Goal: Task Accomplishment & Management: Use online tool/utility

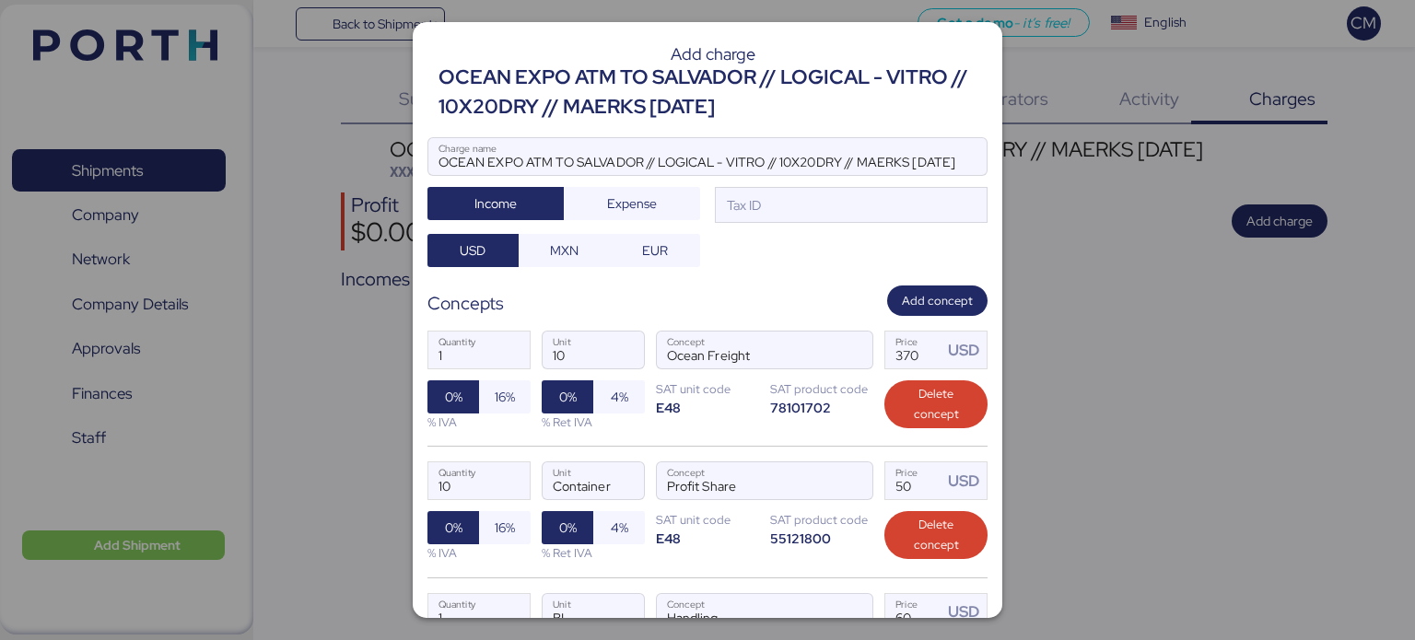
click at [1044, 212] on div at bounding box center [707, 320] width 1415 height 640
click at [901, 414] on span "Delete concept" at bounding box center [936, 404] width 74 height 41
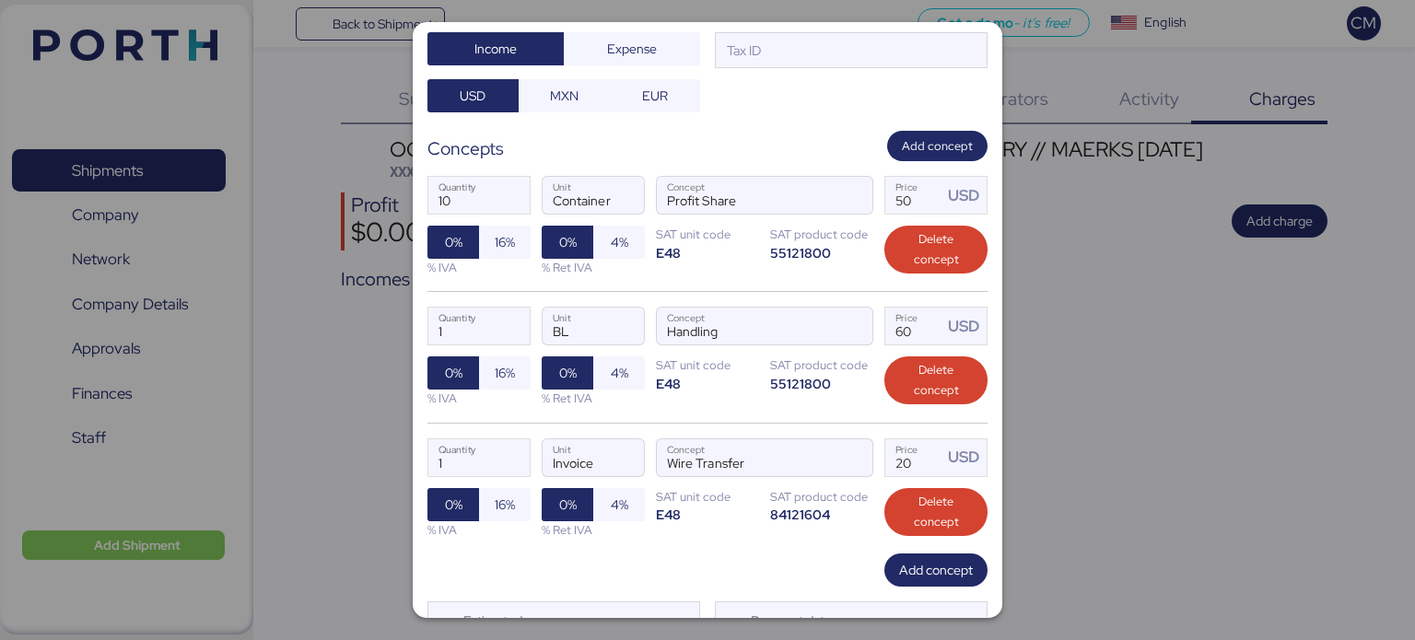
scroll to position [155, 0]
click at [921, 386] on span "Delete concept" at bounding box center [936, 380] width 74 height 41
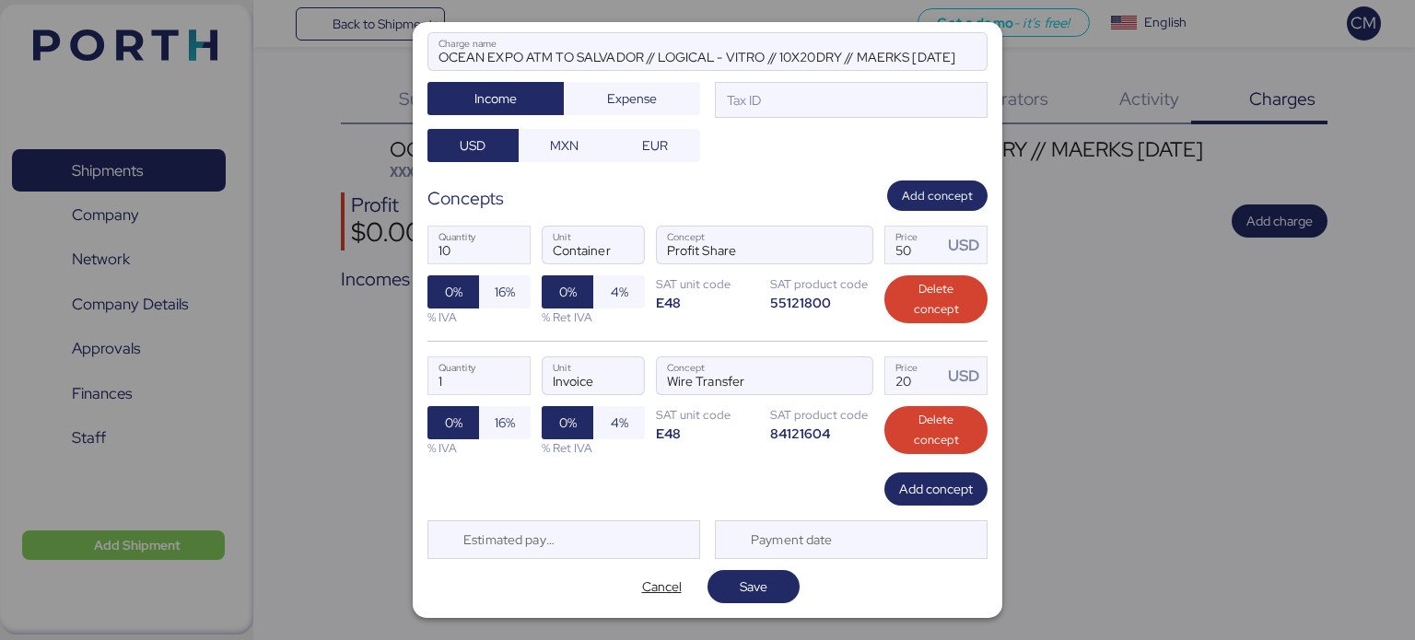
scroll to position [102, 0]
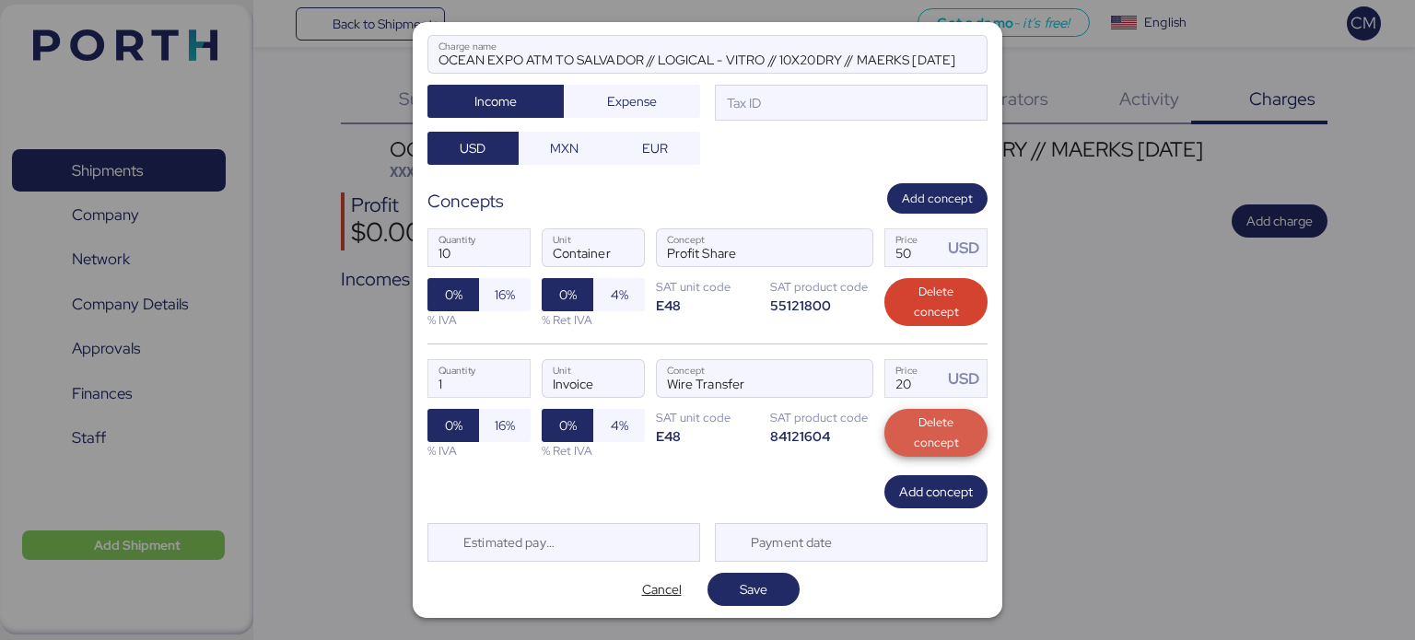
click at [920, 430] on span "Delete concept" at bounding box center [936, 433] width 74 height 41
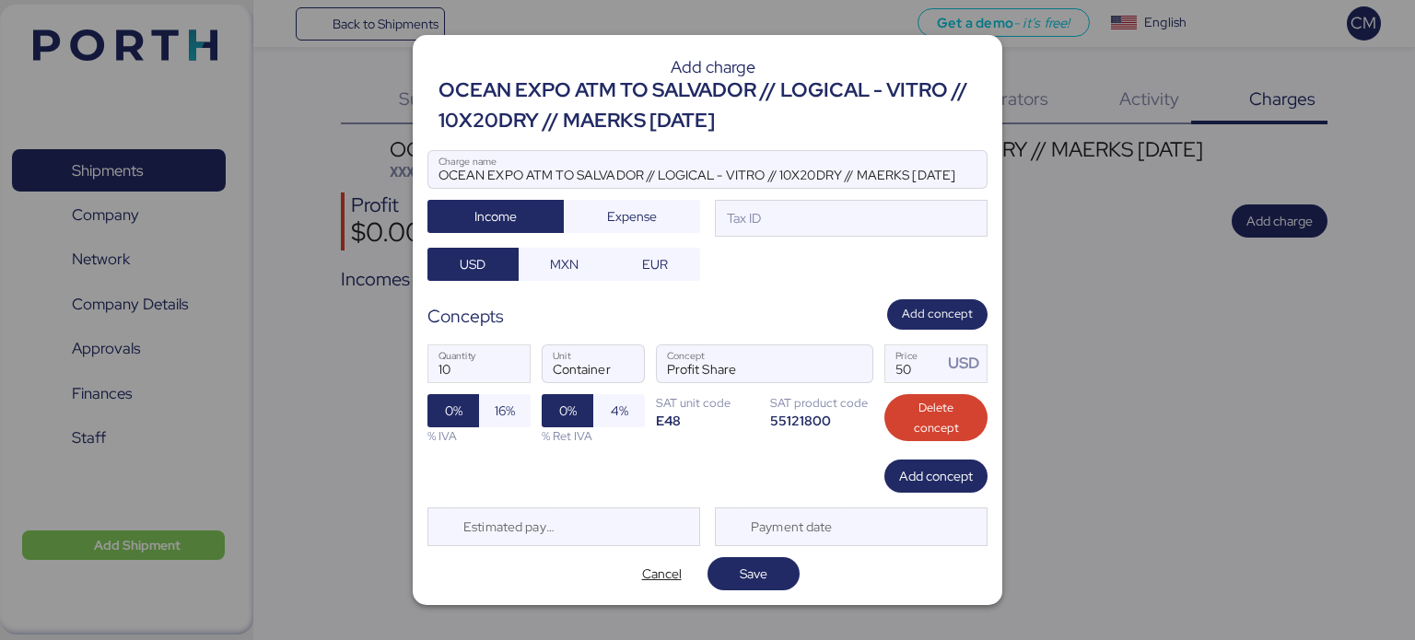
scroll to position [0, 0]
click at [919, 372] on input "50" at bounding box center [913, 363] width 57 height 37
type input "5"
type input "25"
click at [921, 474] on span "Add concept" at bounding box center [936, 476] width 74 height 22
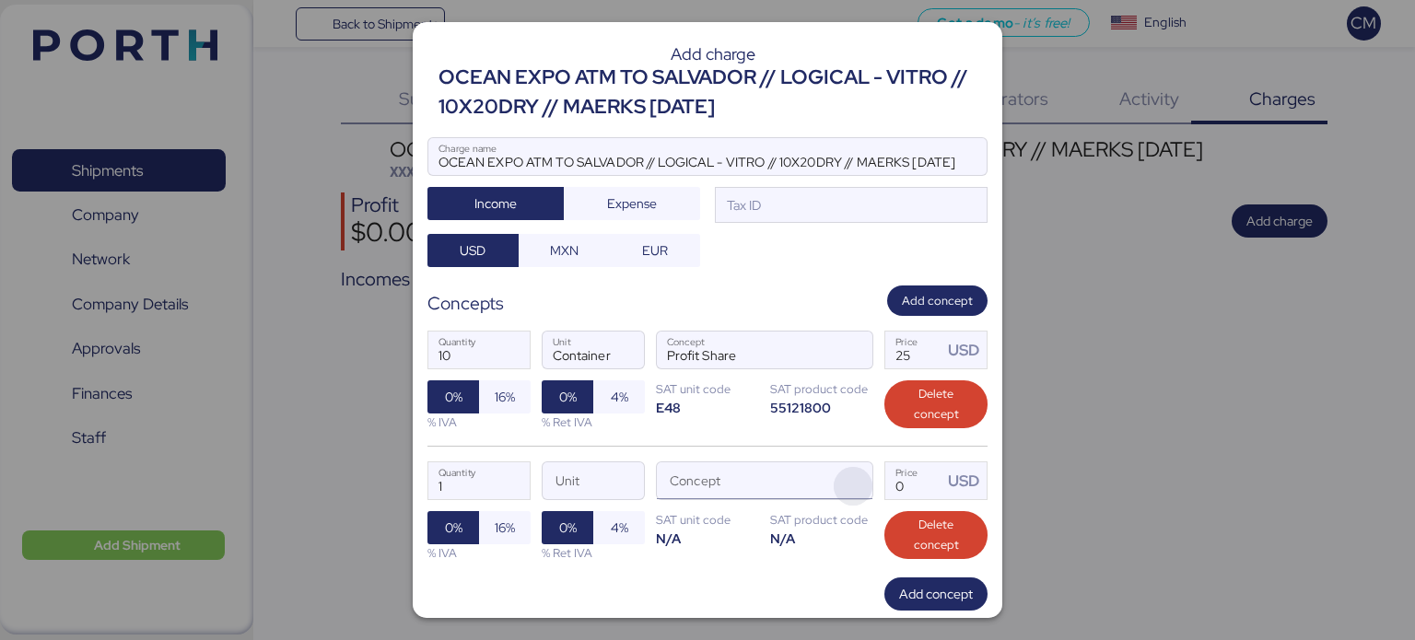
click at [837, 474] on span "button" at bounding box center [853, 486] width 39 height 39
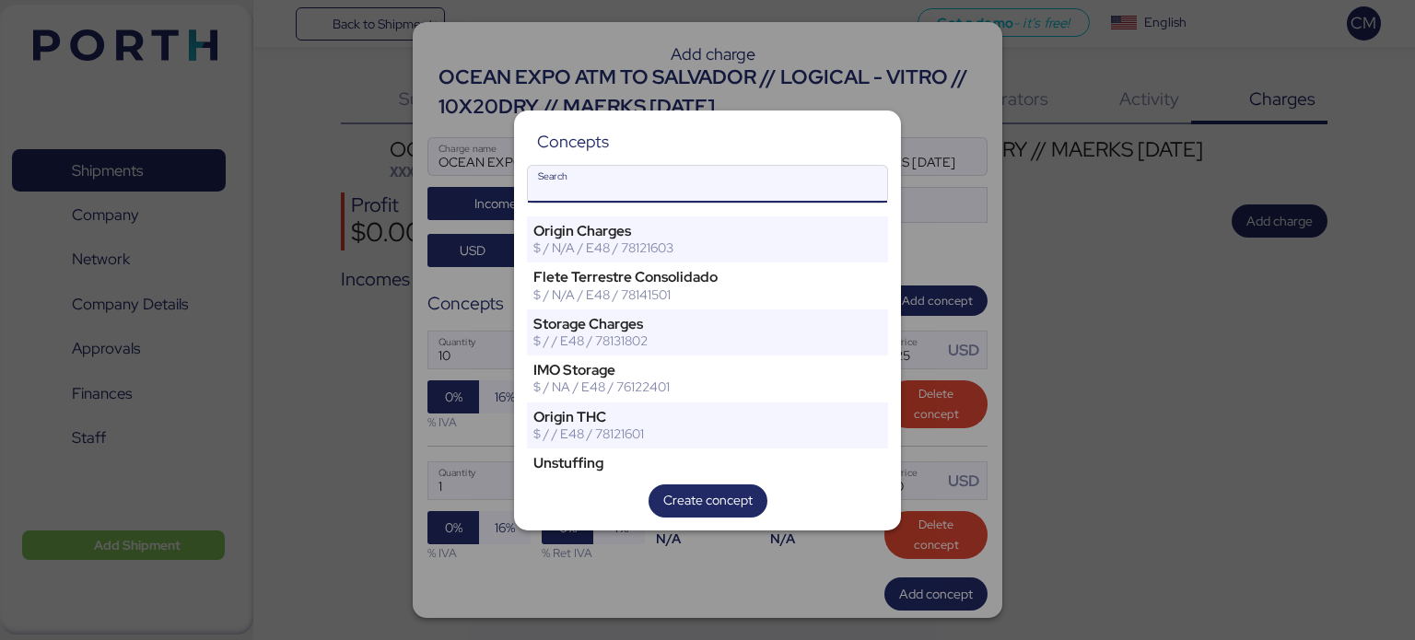
type input "n"
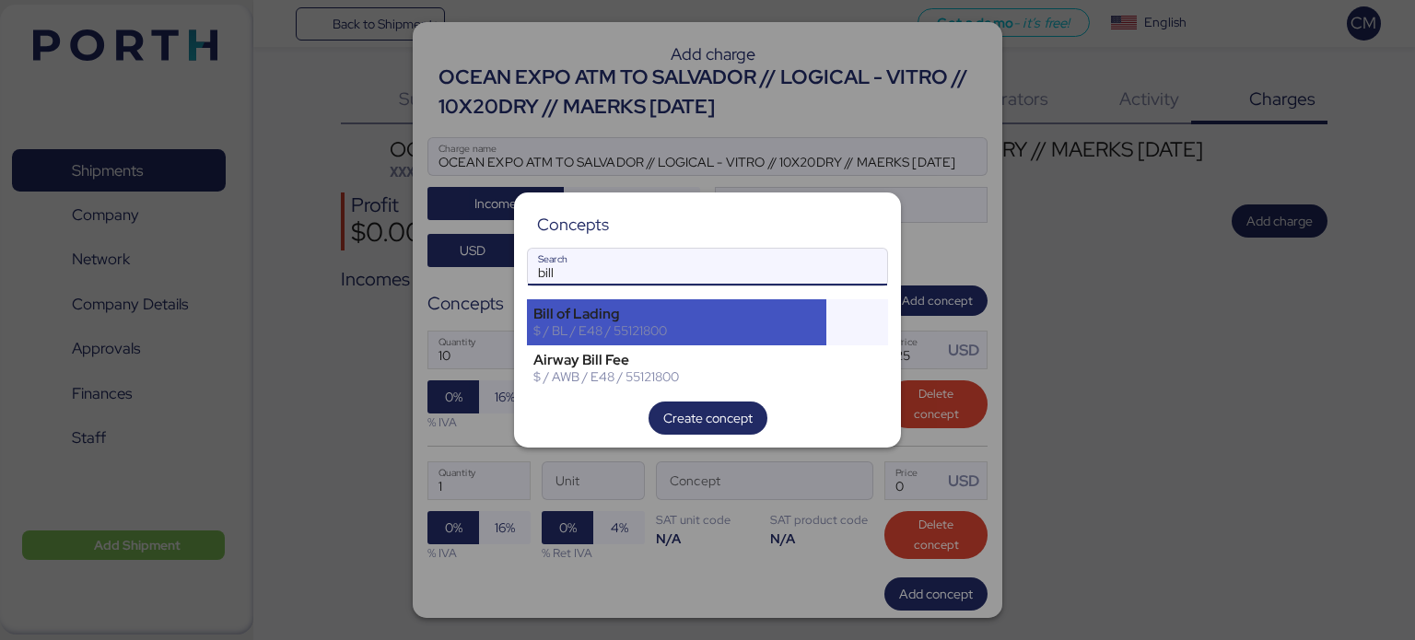
type input "bill"
click at [704, 323] on div "$ / BL / E48 / 55121800" at bounding box center [676, 330] width 287 height 17
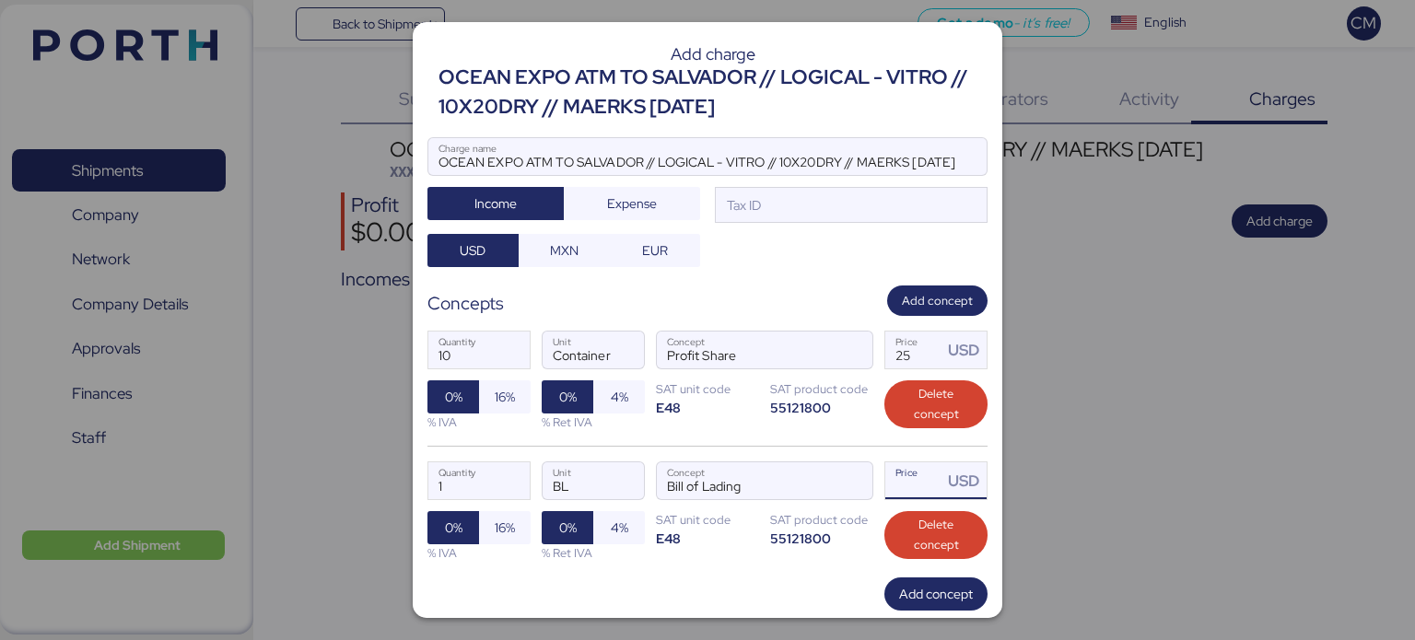
click at [894, 486] on input "Price USD" at bounding box center [913, 480] width 57 height 37
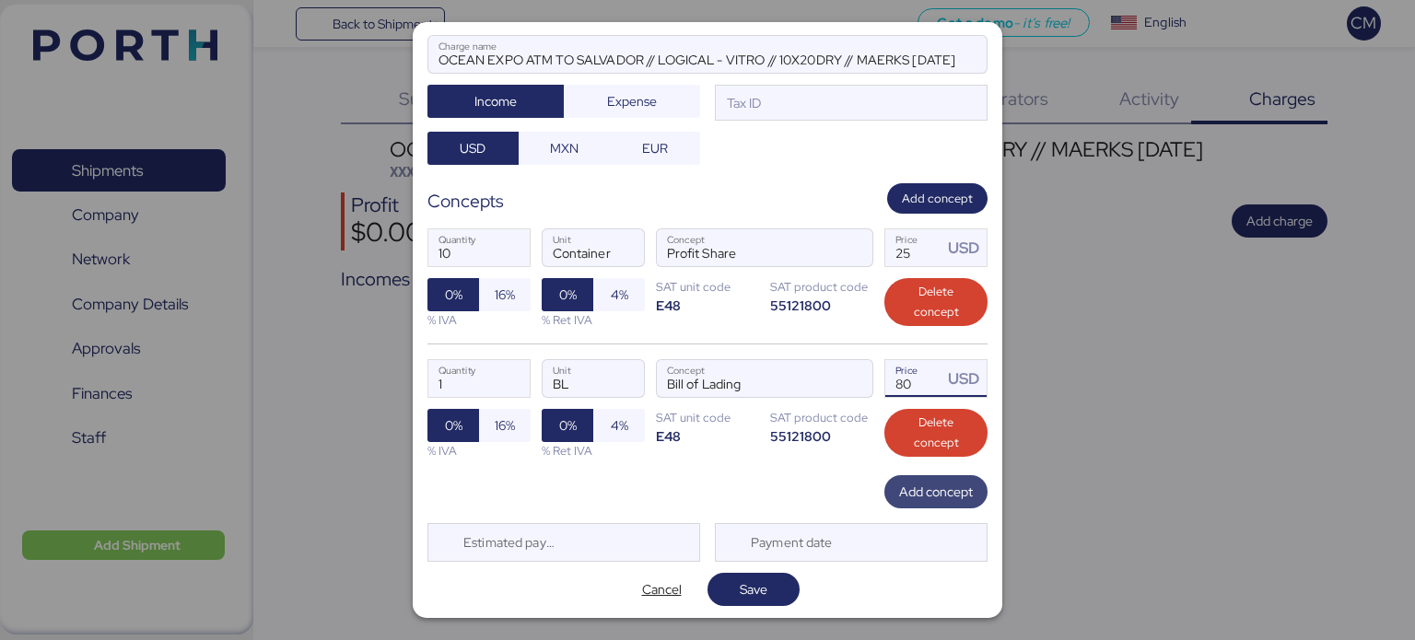
type input "80"
click at [912, 487] on span "Add concept" at bounding box center [936, 492] width 74 height 22
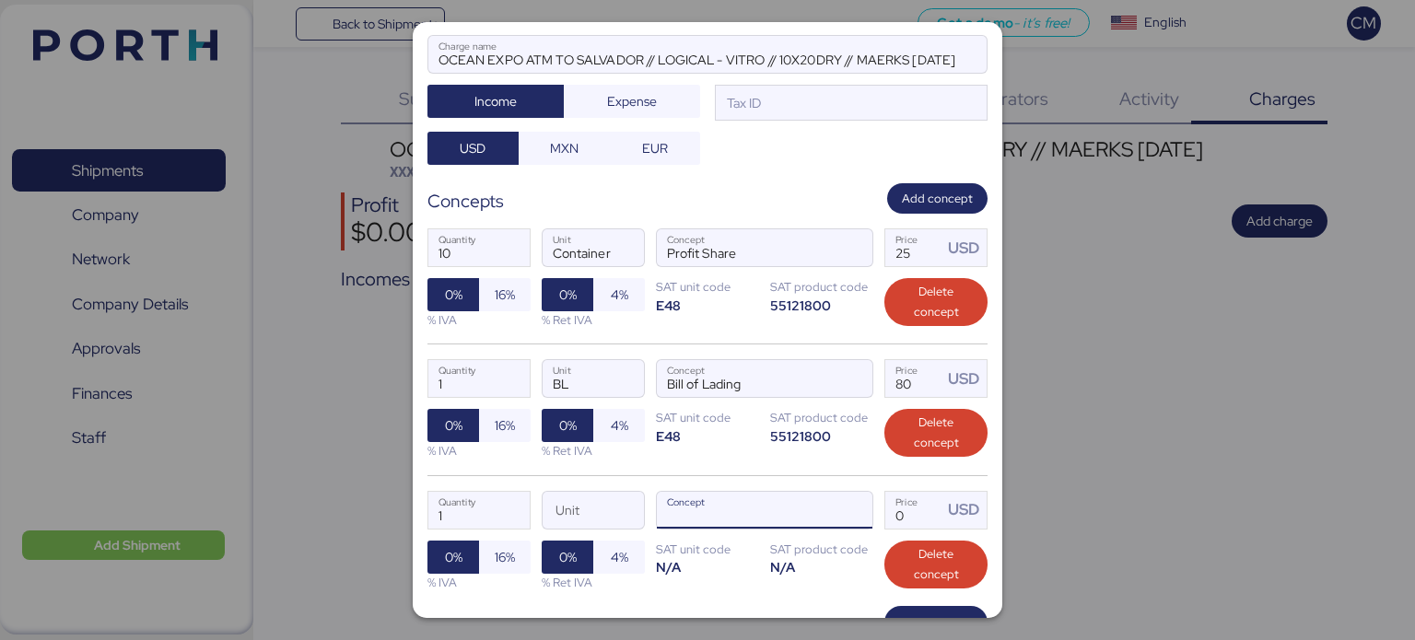
click at [750, 517] on input "Concept" at bounding box center [742, 510] width 171 height 37
click at [841, 501] on span "button" at bounding box center [853, 515] width 39 height 39
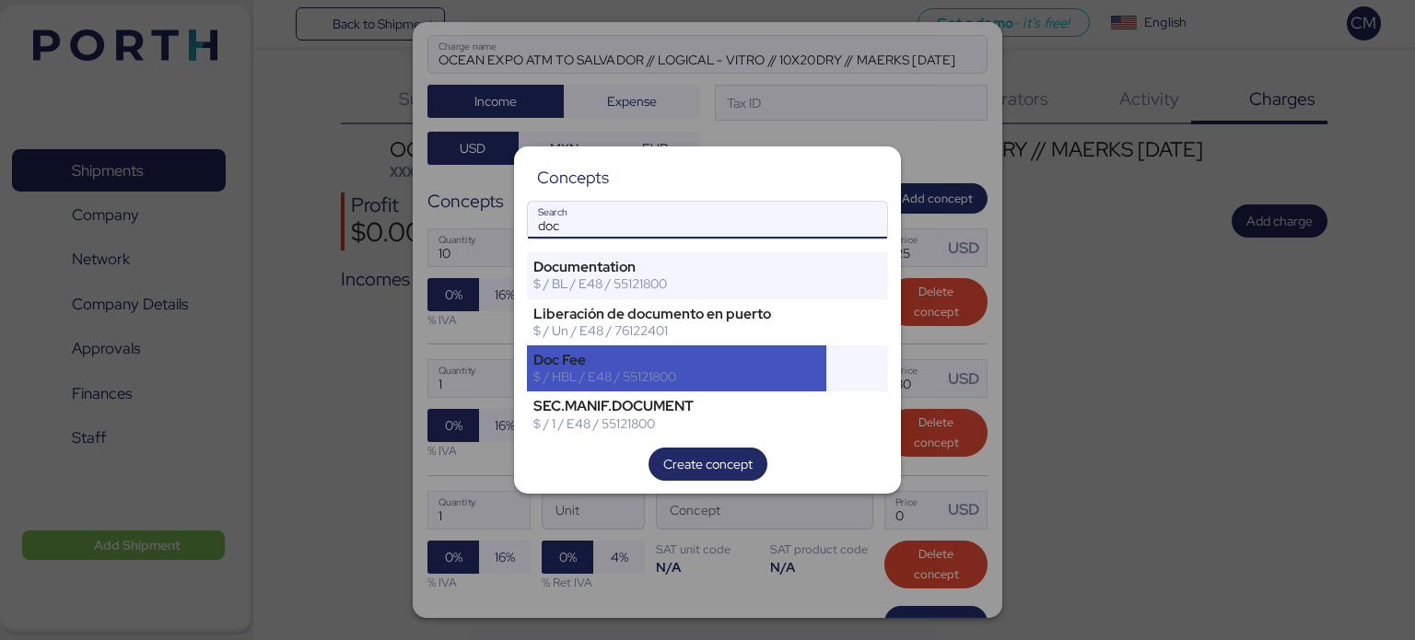
type input "doc"
click at [638, 363] on div "Doc Fee" at bounding box center [676, 360] width 287 height 17
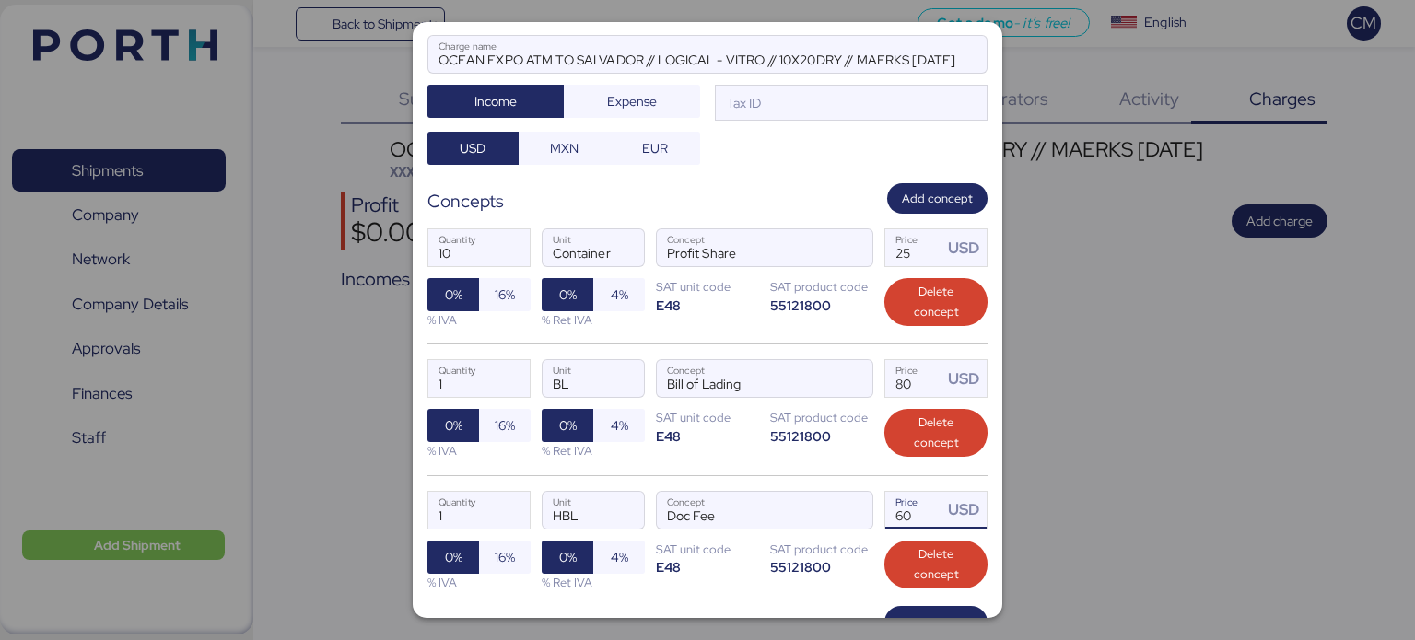
click at [906, 521] on input "60" at bounding box center [913, 510] width 57 height 37
type input "6"
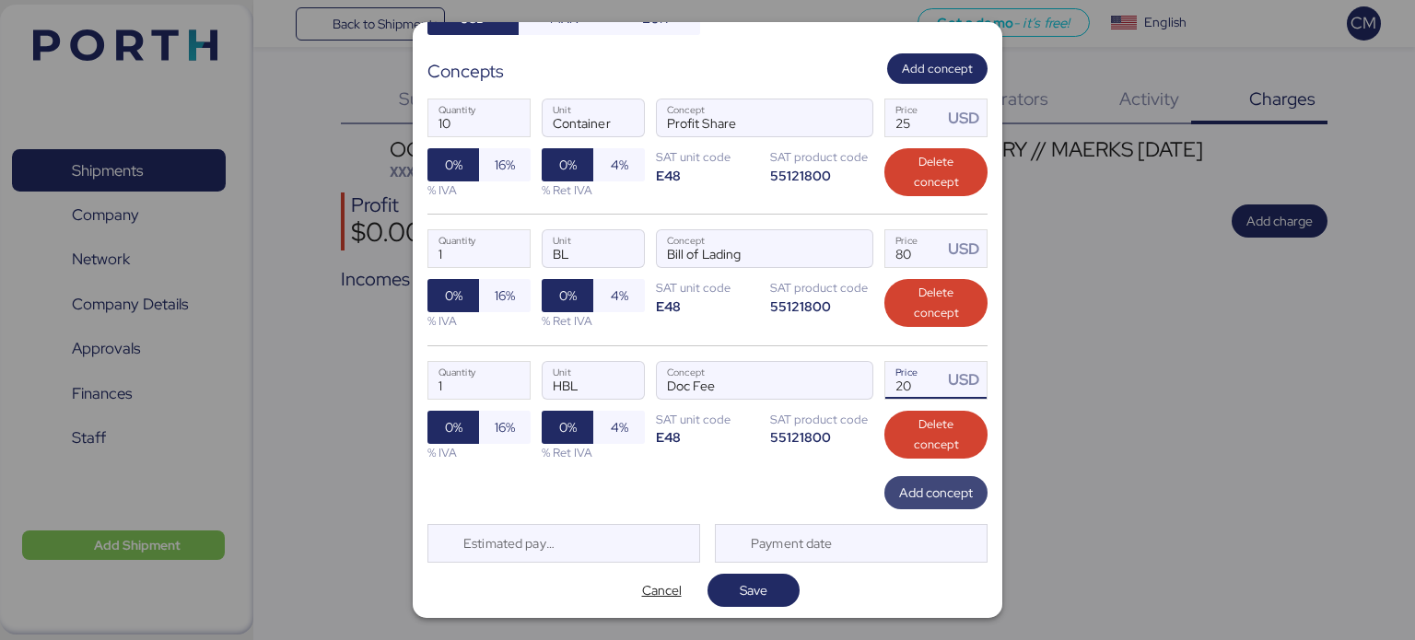
type input "20"
click at [907, 494] on span "Add concept" at bounding box center [936, 493] width 74 height 22
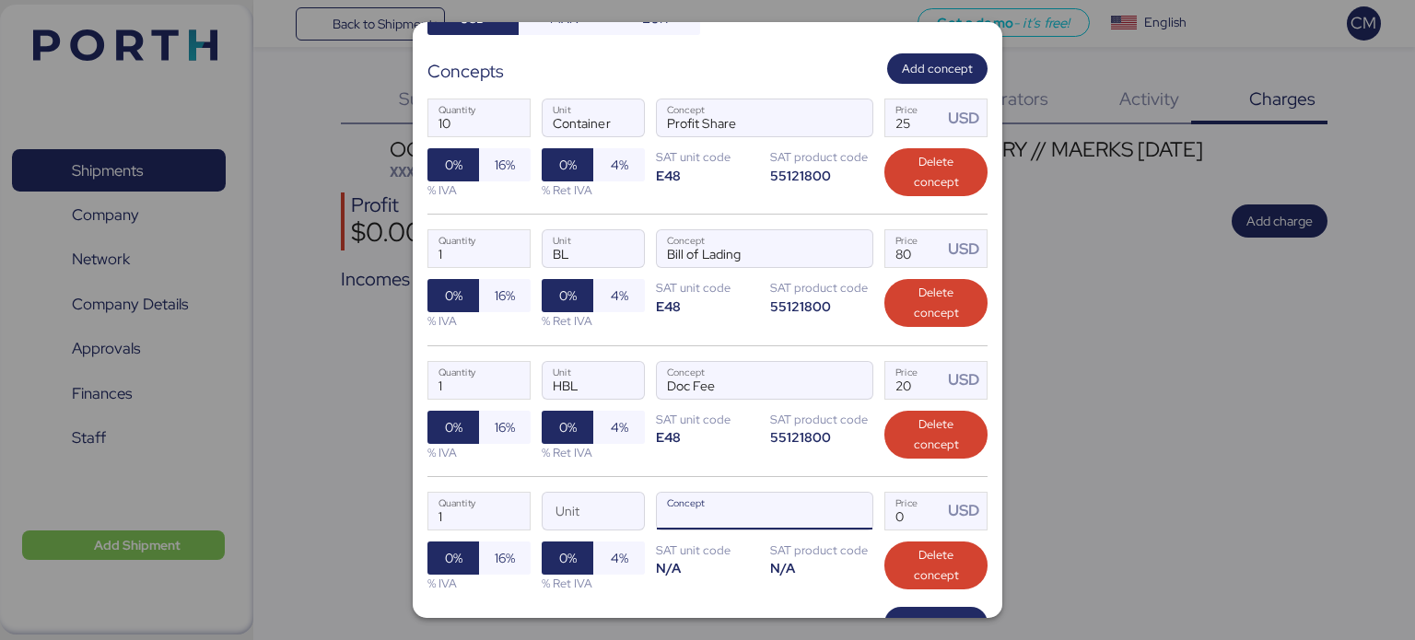
click at [748, 507] on input "Concept" at bounding box center [742, 511] width 171 height 37
click at [844, 522] on span "button" at bounding box center [853, 516] width 39 height 39
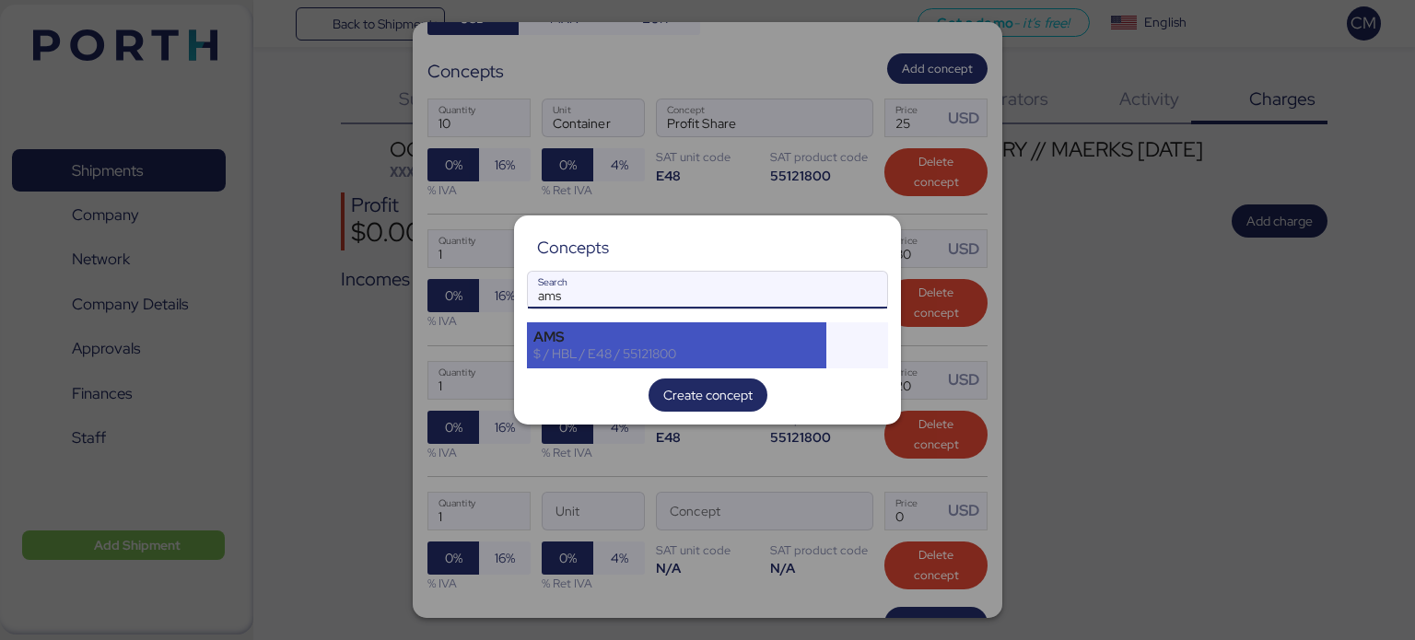
type input "ams"
click at [671, 345] on div "$ / HBL / E48 / 55121800" at bounding box center [676, 353] width 287 height 17
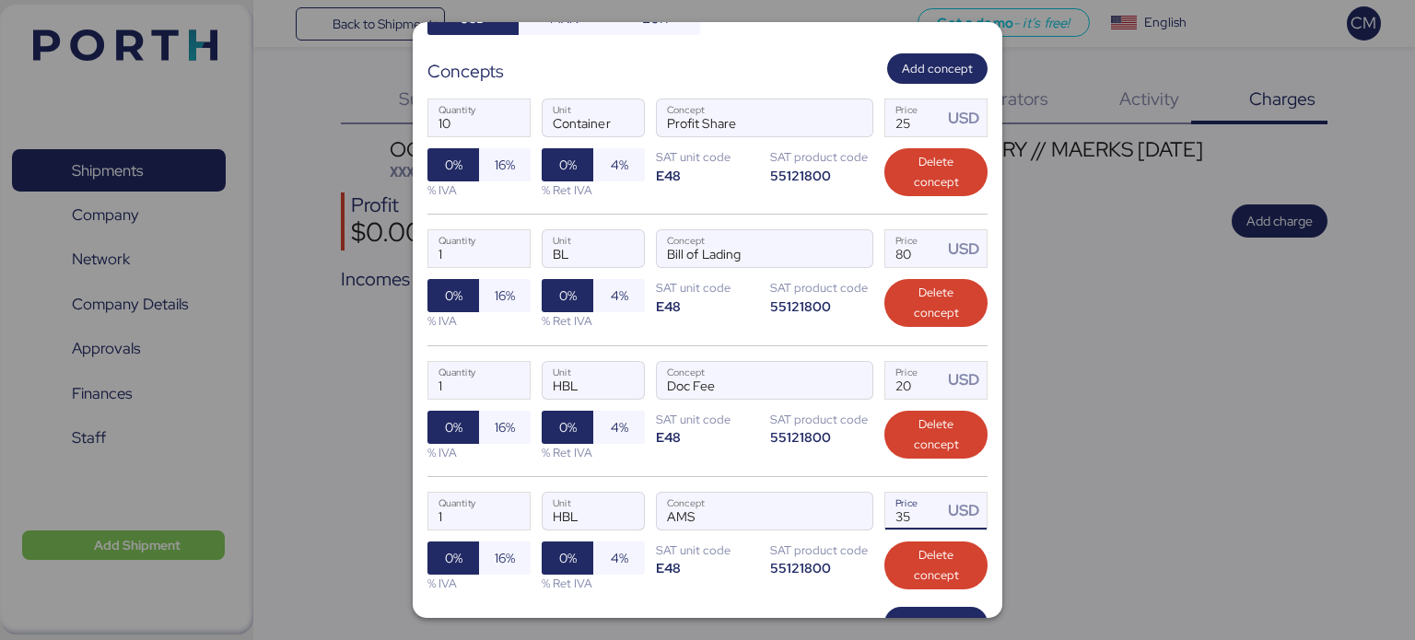
click at [910, 506] on input "35" at bounding box center [913, 511] width 57 height 37
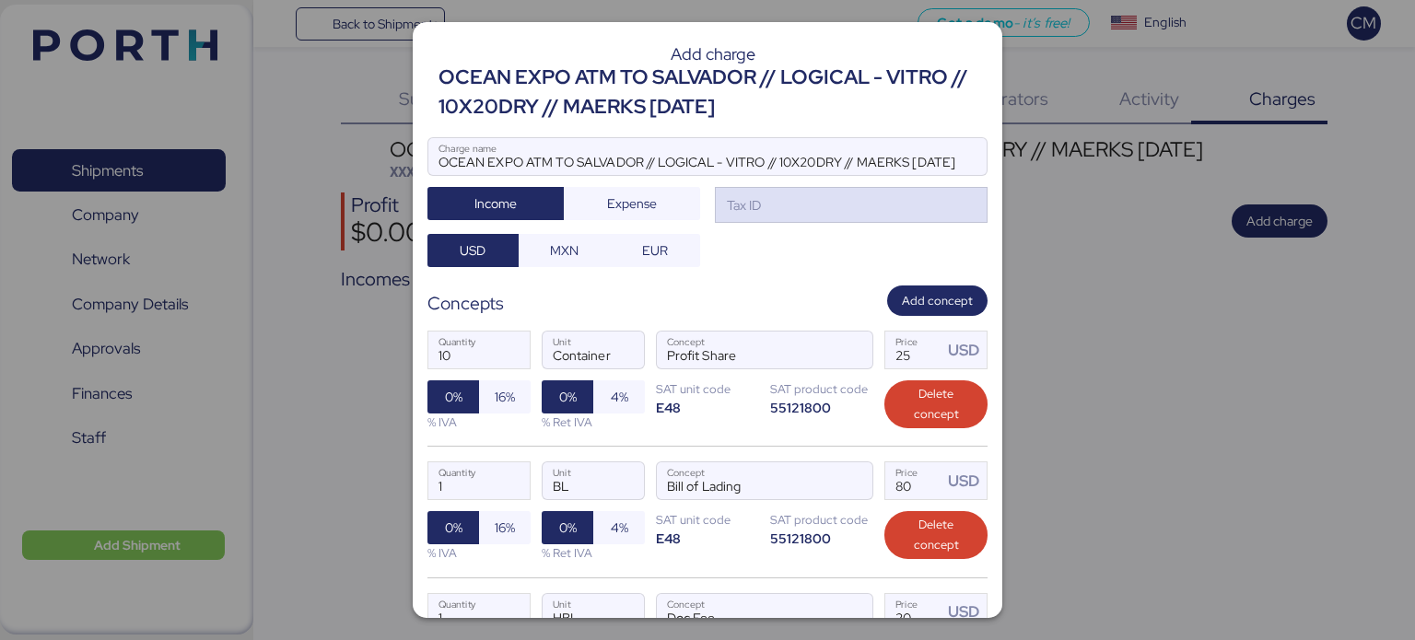
type input "30"
click at [811, 202] on div "Tax ID" at bounding box center [851, 205] width 273 height 37
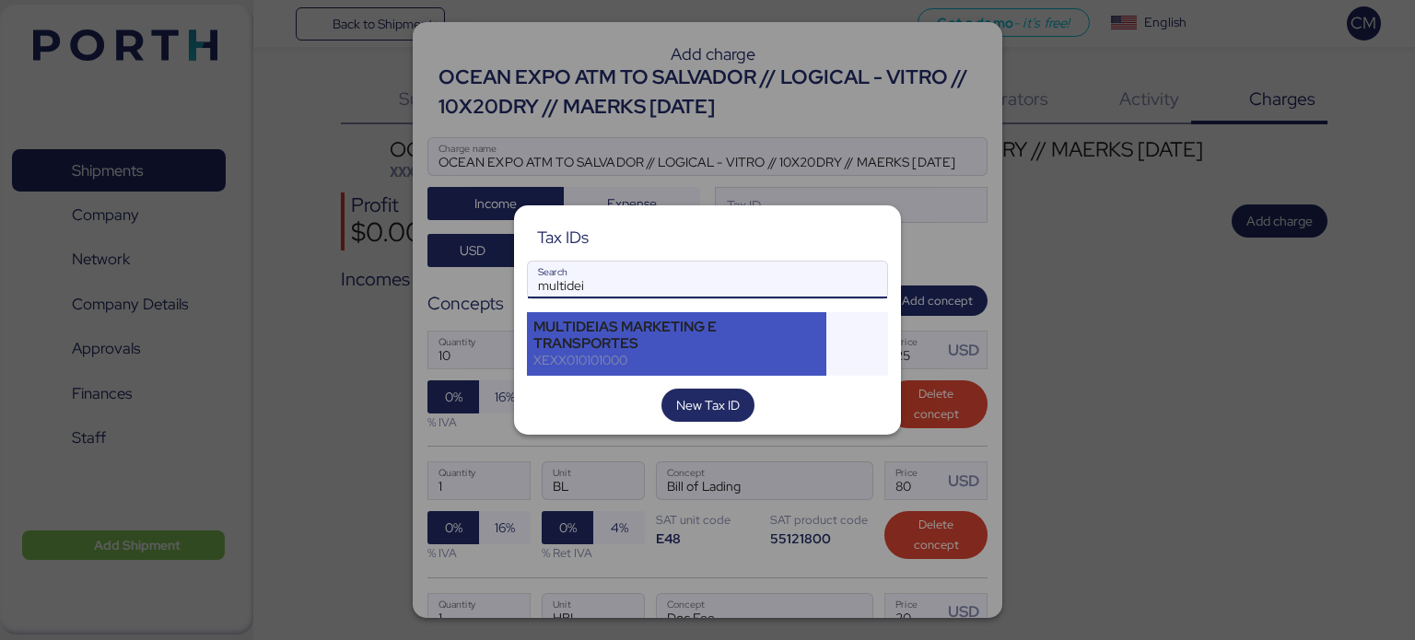
type input "multidei"
click at [678, 343] on div "MULTIDEIAS MARKETING E TRANSPORTES" at bounding box center [676, 335] width 287 height 33
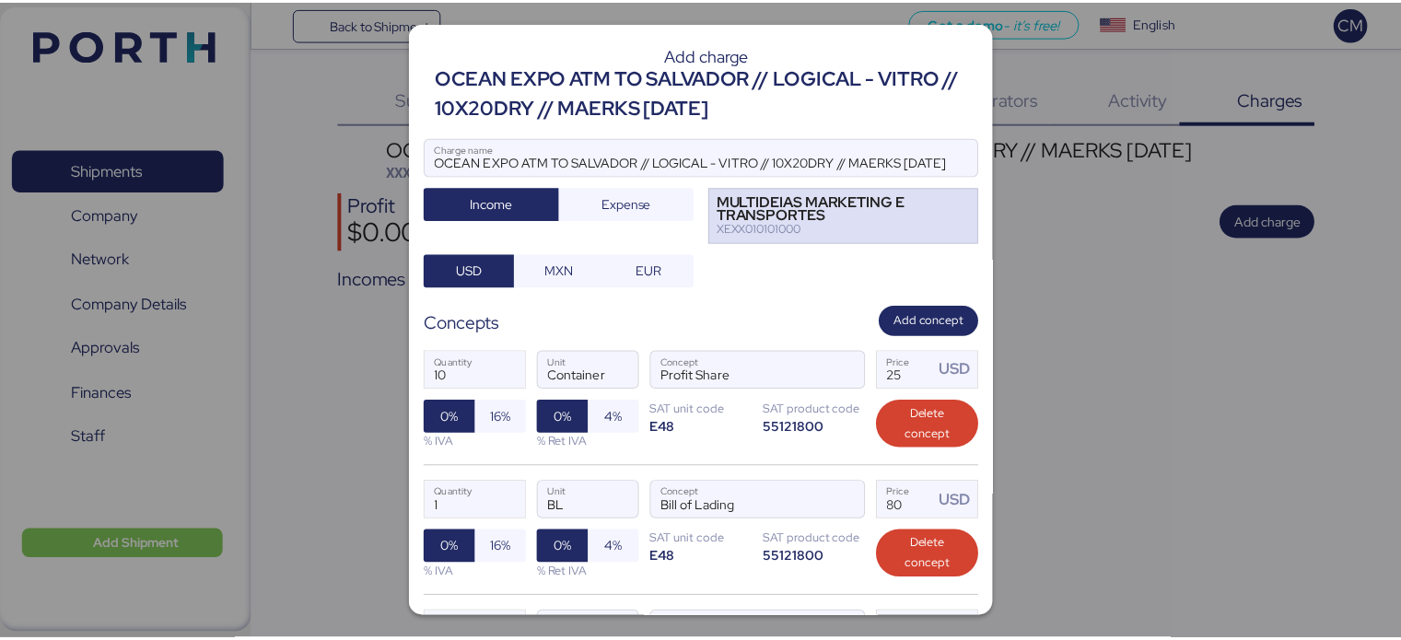
scroll to position [383, 0]
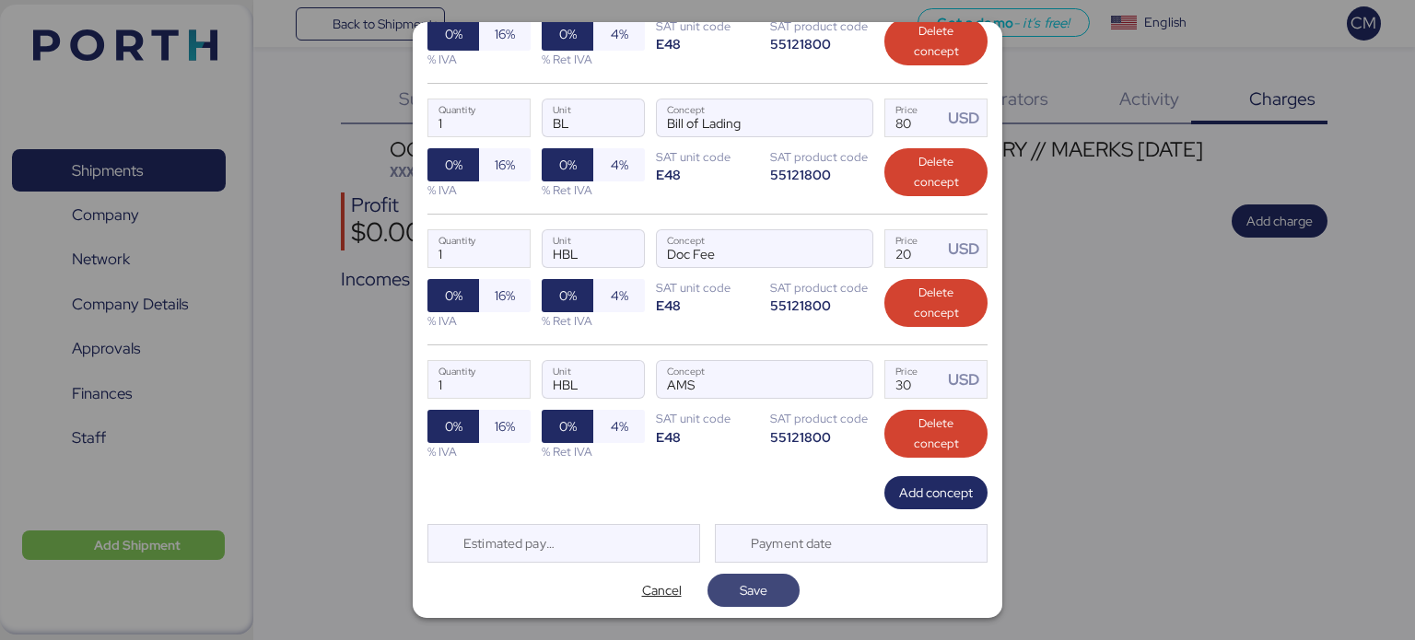
click at [753, 579] on span "Save" at bounding box center [754, 590] width 28 height 22
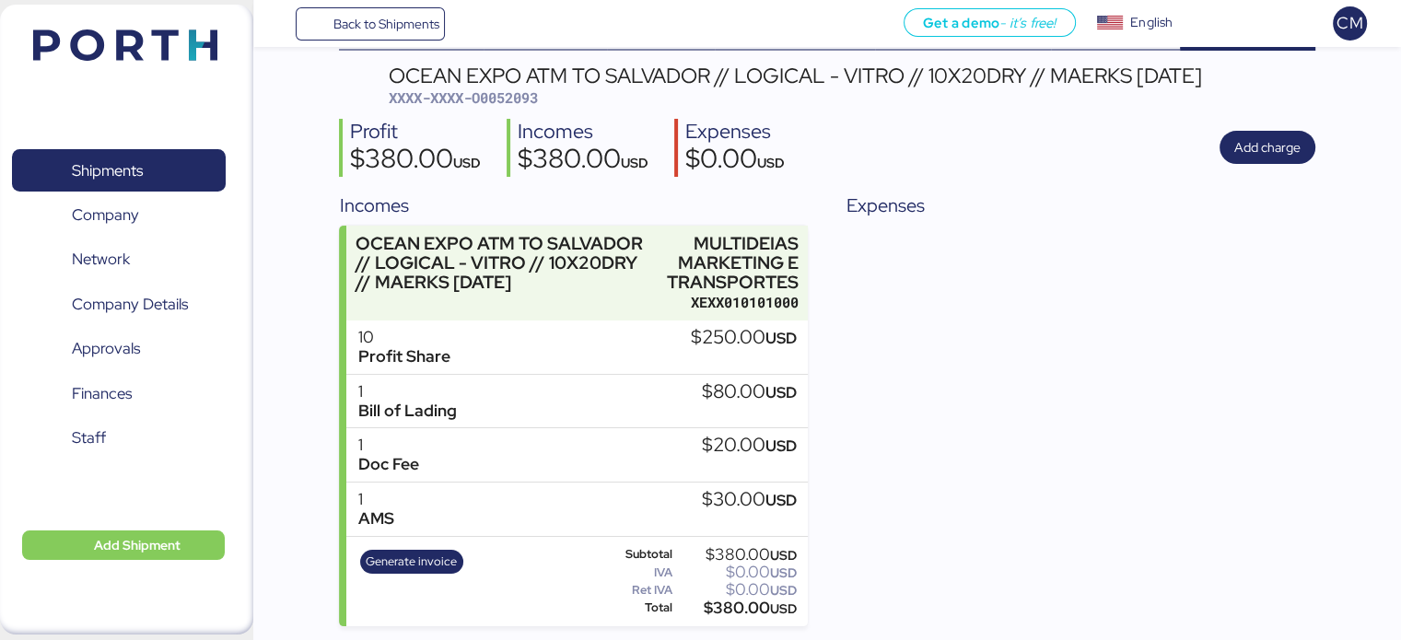
scroll to position [73, 0]
click at [503, 101] on span "XXXX-XXXX-O0052093" at bounding box center [463, 98] width 149 height 18
click at [503, 99] on span "XXXX-XXXX-O0052093" at bounding box center [463, 98] width 149 height 18
copy span "O0052093"
